Goal: Information Seeking & Learning: Learn about a topic

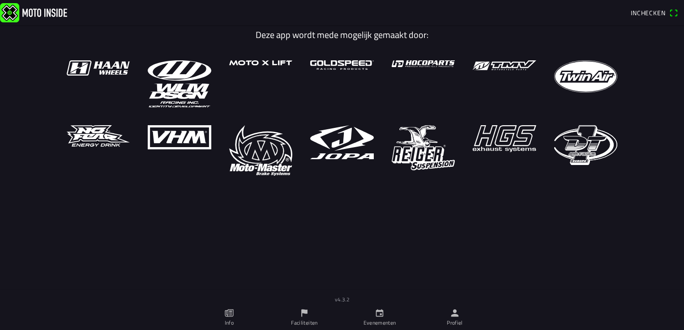
click at [385, 319] on ion-label "Evenementen" at bounding box center [380, 323] width 33 height 8
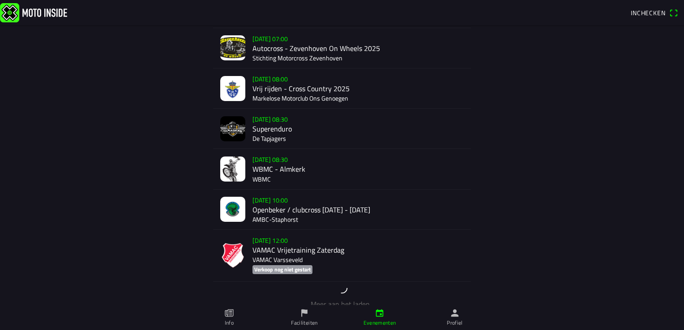
scroll to position [1179, 0]
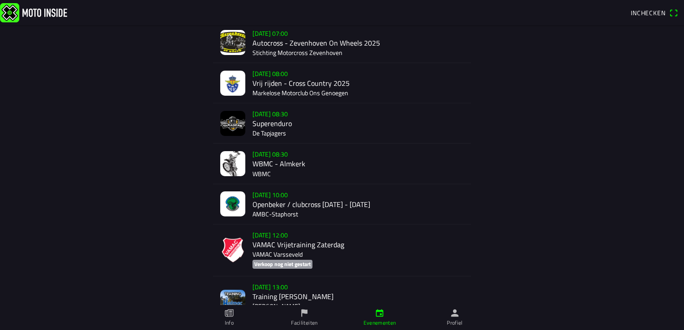
click at [349, 189] on div "[DATE] 10:00 Openbeker / clubcross [DATE] - [DATE] AMBC-[GEOGRAPHIC_DATA]" at bounding box center [358, 204] width 211 height 40
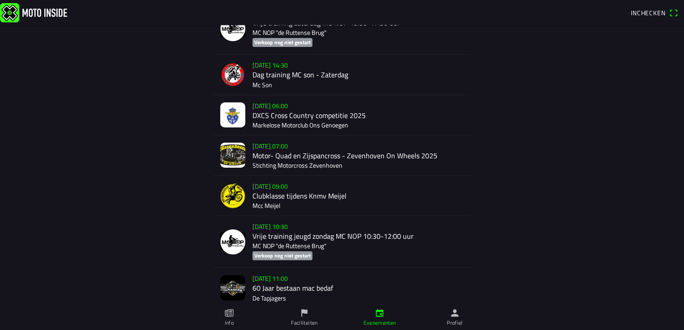
scroll to position [1507, 0]
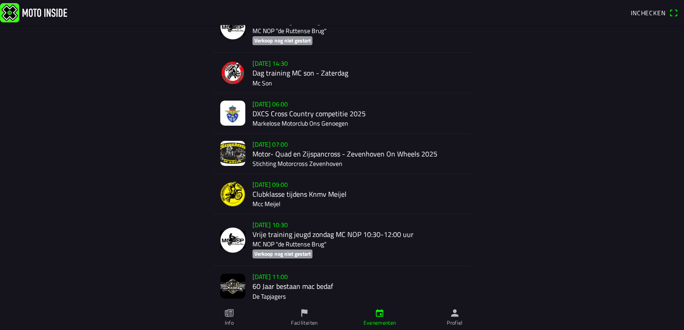
click at [340, 206] on div "[DATE] 09:00 Clubklasse tijdens Knmv Meijel Mcc Meijel" at bounding box center [358, 194] width 211 height 40
